Goal: Task Accomplishment & Management: Manage account settings

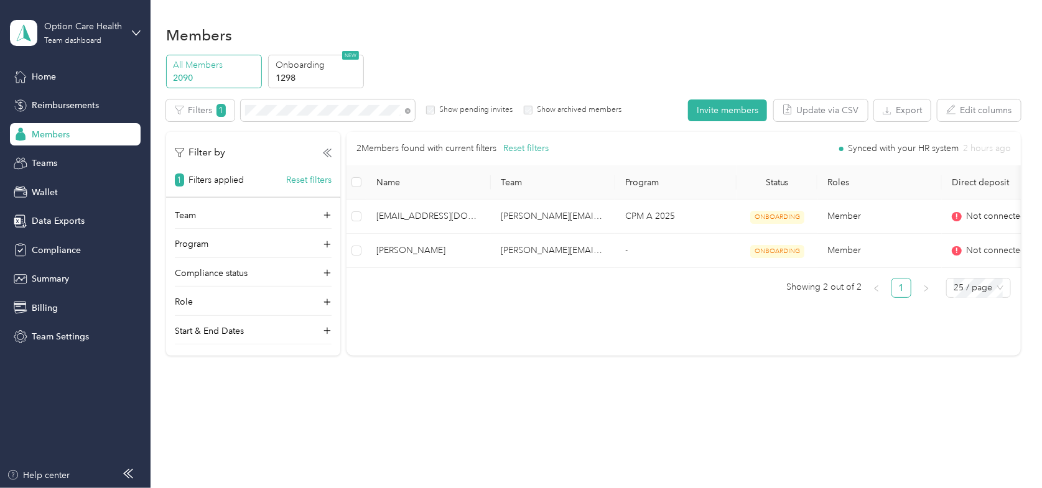
scroll to position [6, 0]
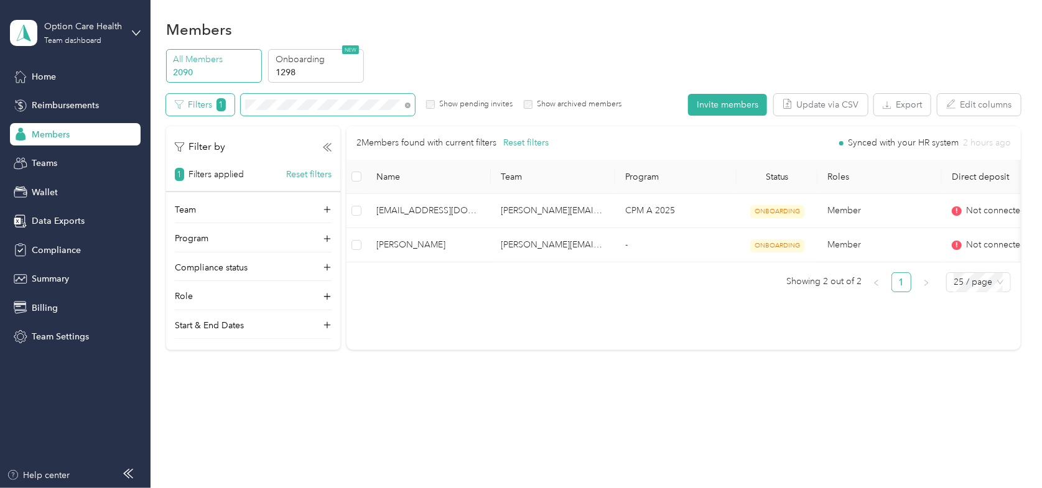
click at [173, 98] on div "Filters 1 Show pending invites Show archived members" at bounding box center [393, 105] width 455 height 22
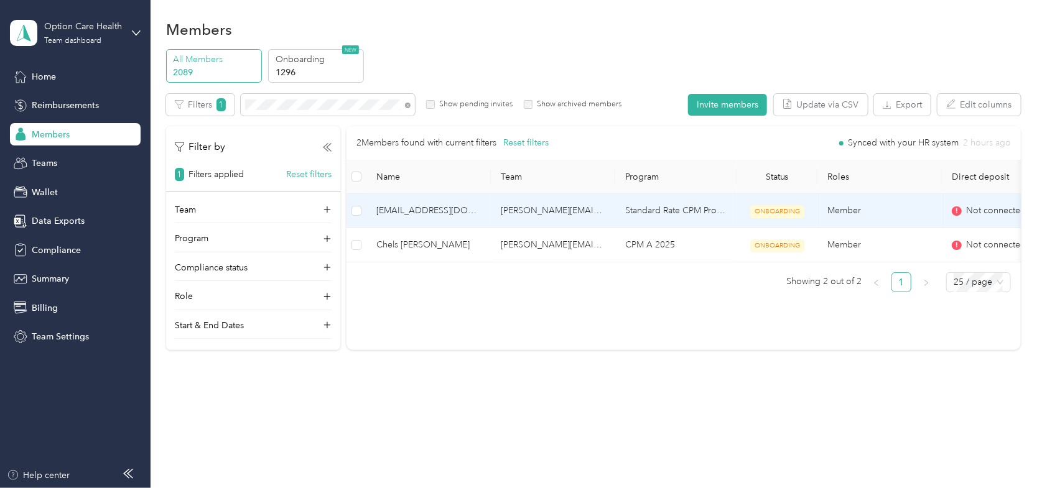
click at [439, 210] on span "[EMAIL_ADDRESS][DOMAIN_NAME]" at bounding box center [428, 211] width 105 height 14
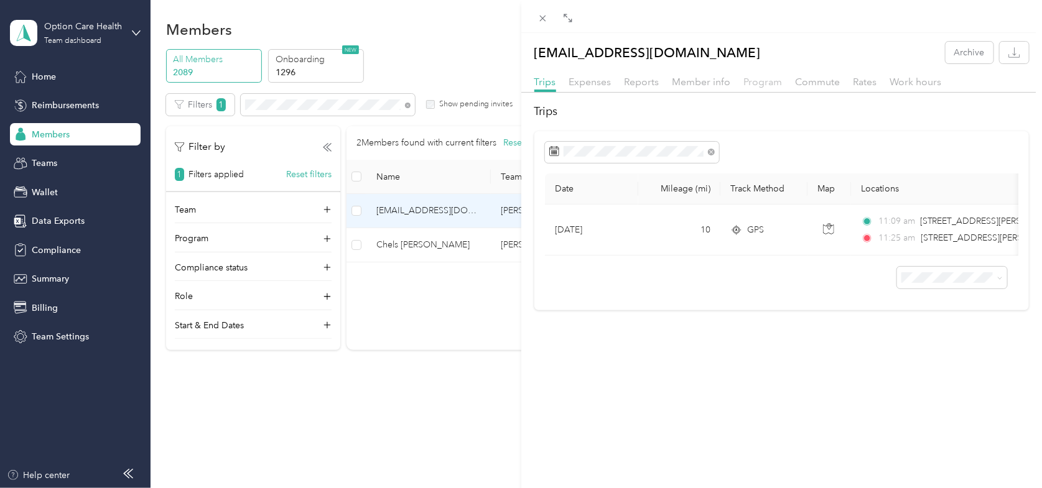
click at [751, 83] on span "Program" at bounding box center [763, 82] width 39 height 12
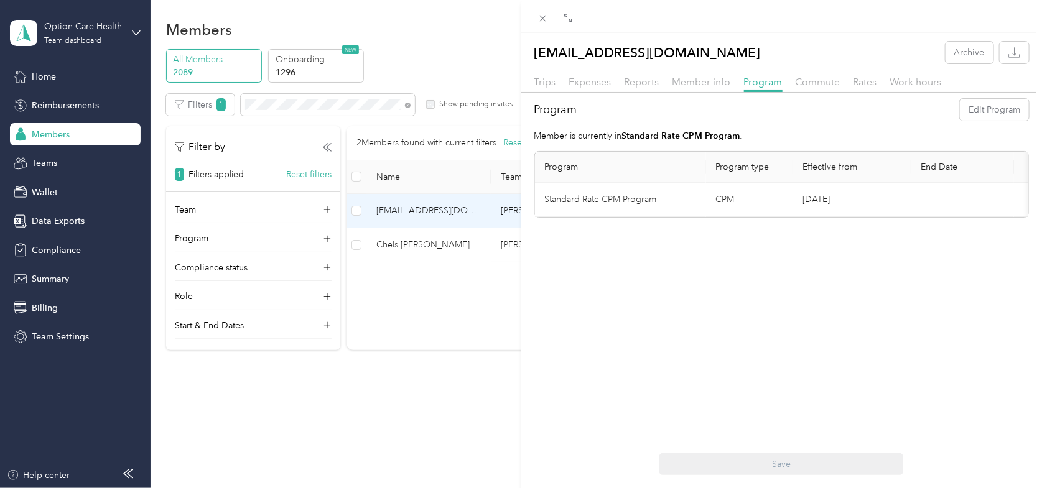
click at [636, 198] on td "Standard Rate CPM Program" at bounding box center [620, 200] width 171 height 34
click at [632, 195] on td "Standard Rate CPM Program" at bounding box center [620, 200] width 171 height 34
